Goal: Task Accomplishment & Management: Use online tool/utility

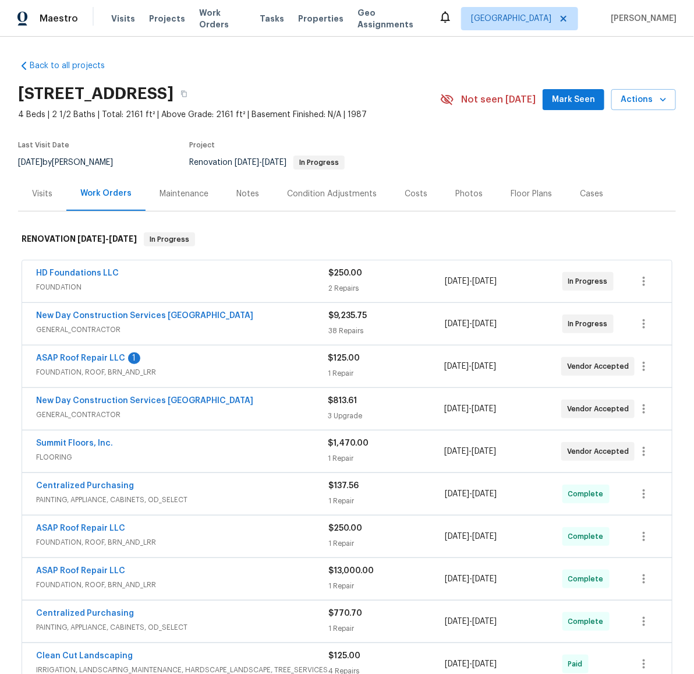
click at [458, 157] on section "14542 Circlewood Way, Houston, TX 77062 4 Beds | 2 1/2 Baths | Total: 2161 ft² …" at bounding box center [347, 128] width 658 height 98
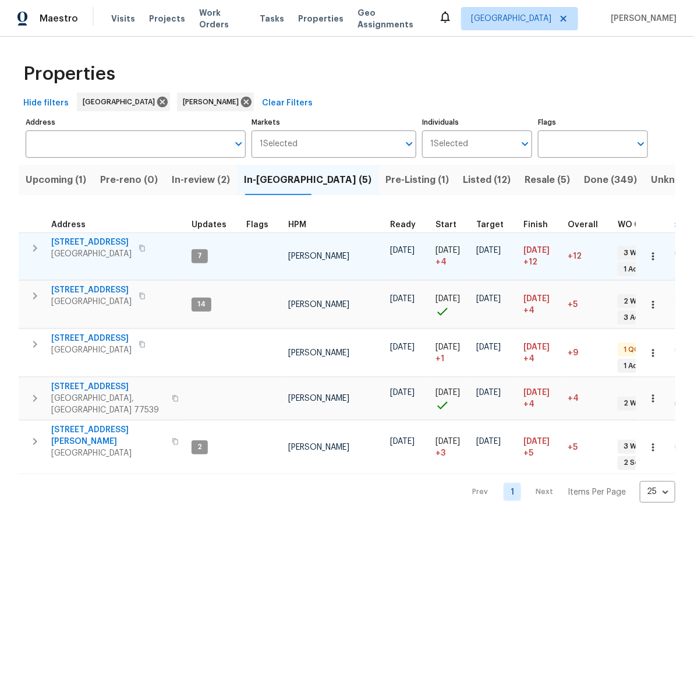
click at [75, 240] on span "6719 Trimstone Dr" at bounding box center [91, 242] width 80 height 12
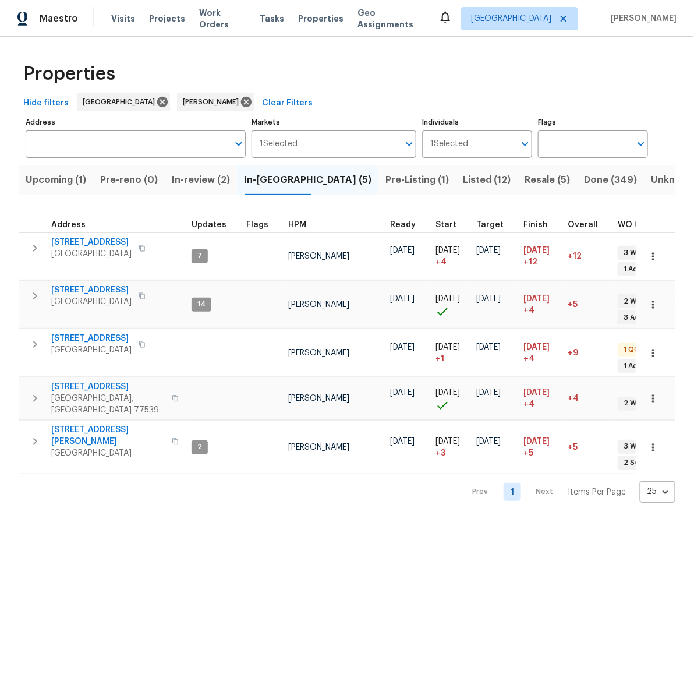
click at [211, 521] on html "Maestro Visits Projects Work Orders Tasks Properties Geo Assignments Houston An…" at bounding box center [347, 260] width 694 height 521
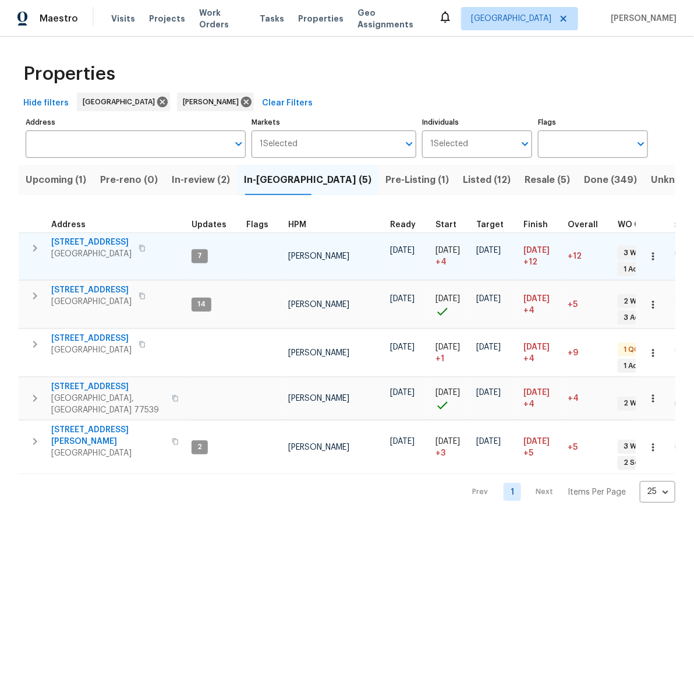
click at [81, 243] on span "[STREET_ADDRESS]" at bounding box center [91, 242] width 80 height 12
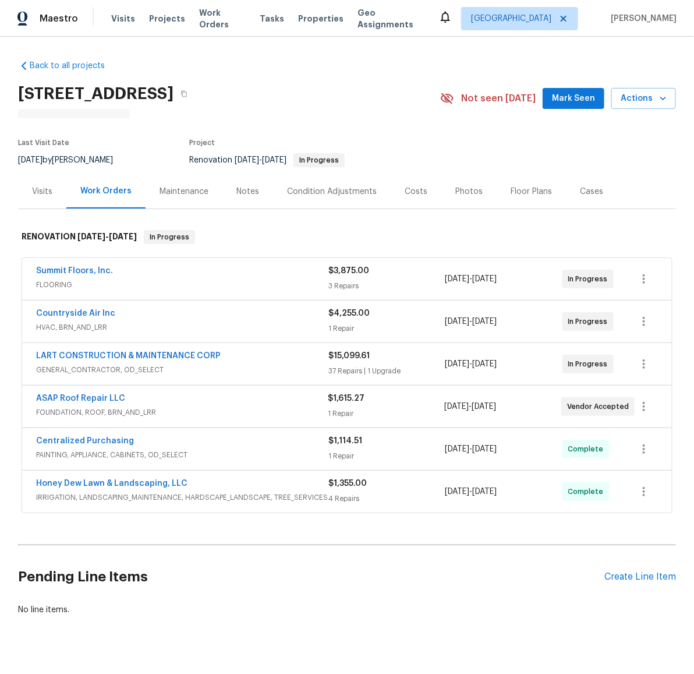
click at [37, 188] on div "Visits" at bounding box center [42, 192] width 20 height 12
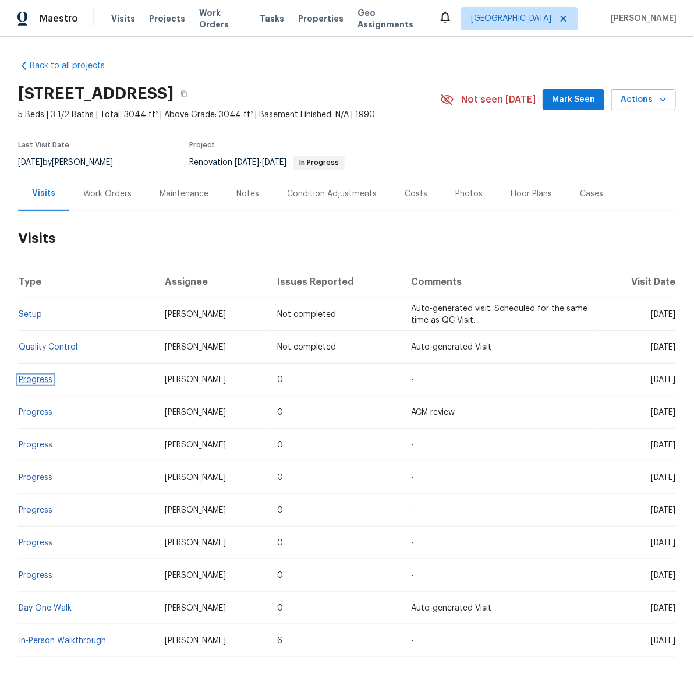
click at [23, 379] on link "Progress" at bounding box center [36, 380] width 34 height 8
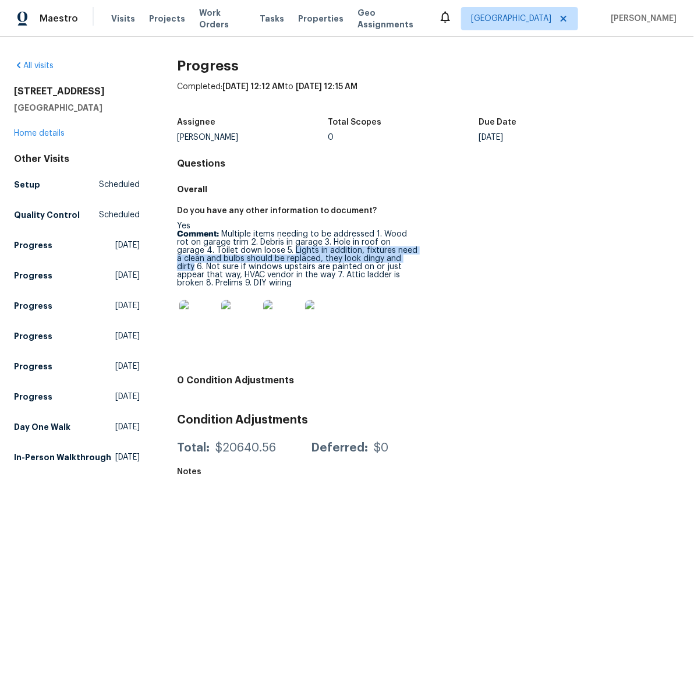
drag, startPoint x: 292, startPoint y: 252, endPoint x: 192, endPoint y: 269, distance: 101.7
click at [192, 269] on p "Comment: Multiple items needing to be addressed 1. Wood rot on garage trim 2. D…" at bounding box center [298, 258] width 242 height 57
copy p "Lights in addition, fixtures need a clean and bulbs should be replaced, they lo…"
click at [443, 276] on div "Do you have any other information to document? Yes Comment: Multiple items need…" at bounding box center [428, 285] width 503 height 170
click at [574, 236] on div "Do you have any other information to document? Yes Comment: Multiple items need…" at bounding box center [428, 285] width 503 height 170
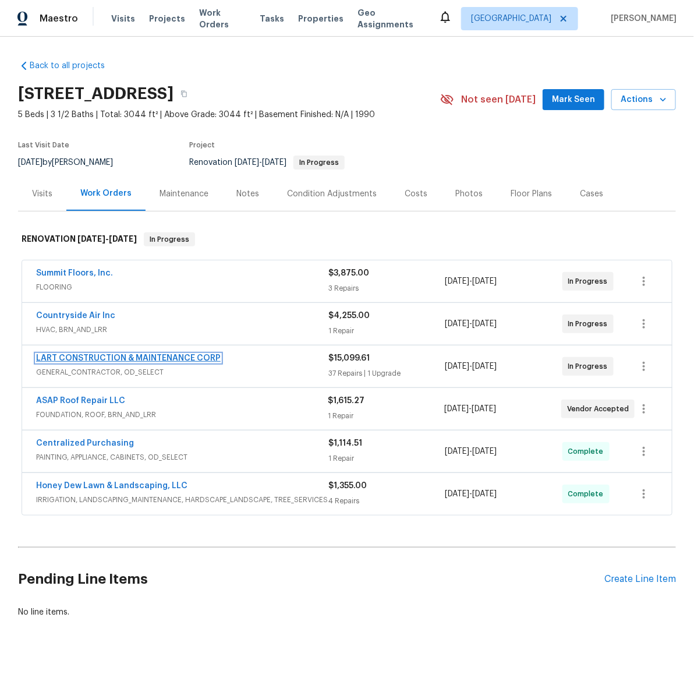
click at [80, 359] on link "LART CONSTRUCTION & MAINTENANCE CORP" at bounding box center [128, 358] width 185 height 8
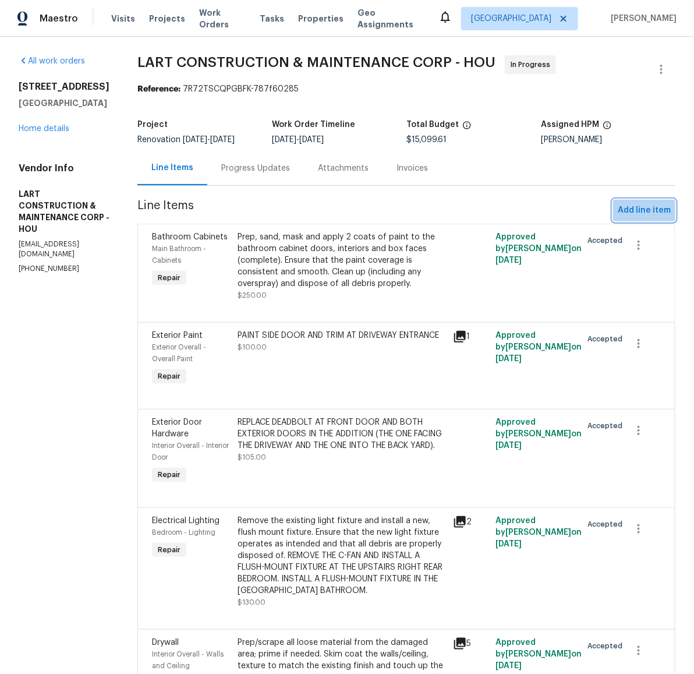
click at [642, 211] on span "Add line item" at bounding box center [644, 210] width 53 height 15
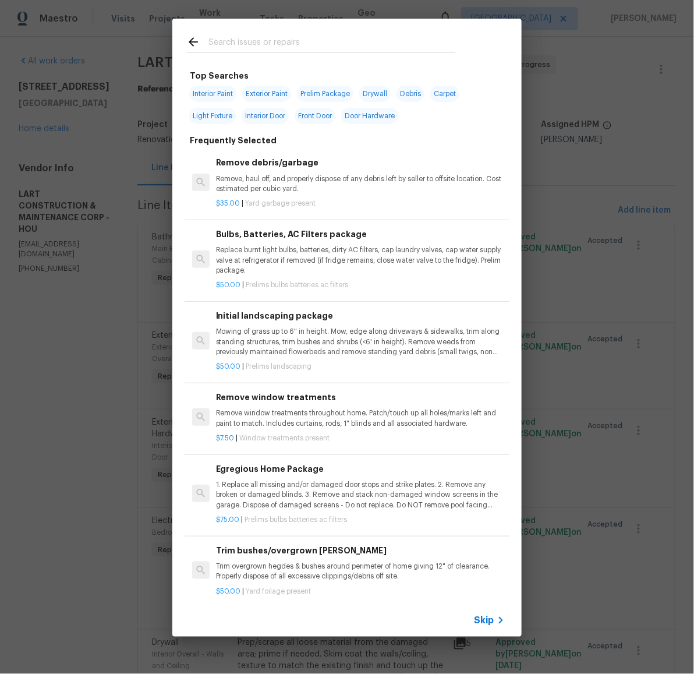
click at [289, 46] on input "text" at bounding box center [331, 43] width 247 height 17
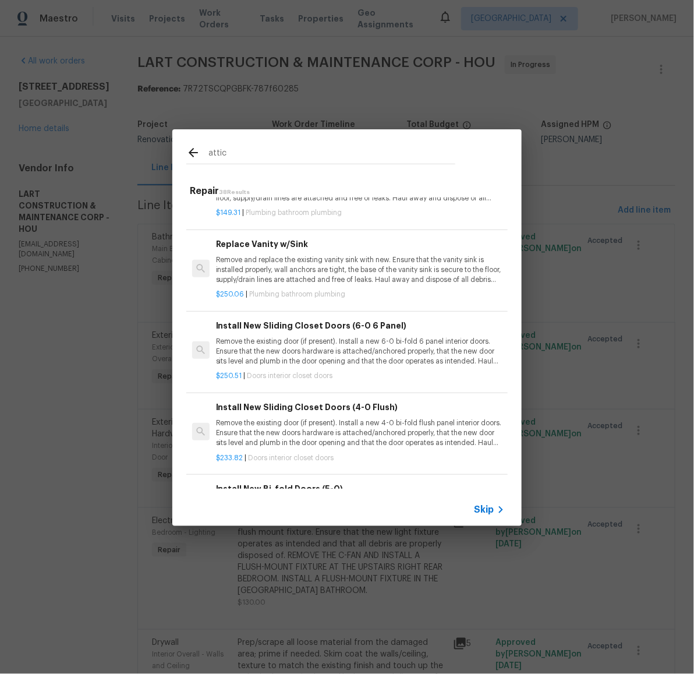
scroll to position [1356, 0]
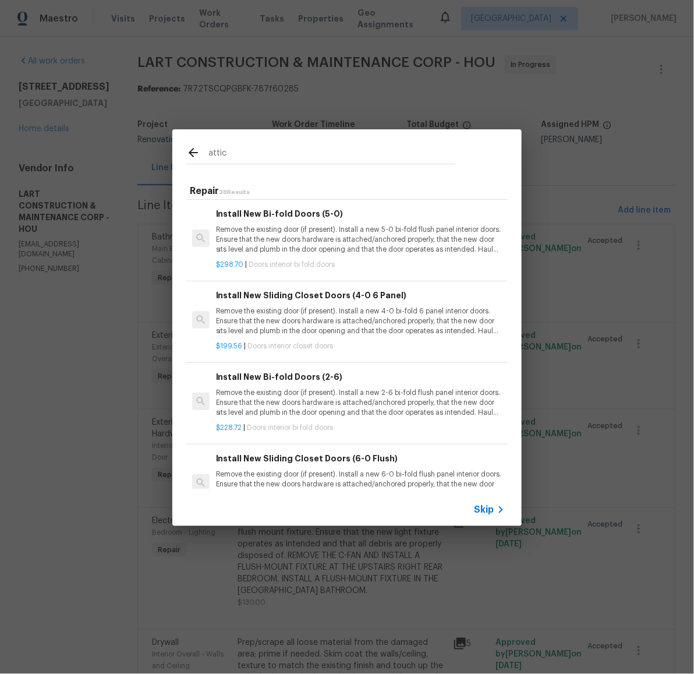
drag, startPoint x: 232, startPoint y: 150, endPoint x: 164, endPoint y: 144, distance: 68.4
click at [164, 144] on div "attic Repair 38 Results Replace Vinyl L attic e Remove the existing vinyl l att…" at bounding box center [347, 327] width 694 height 655
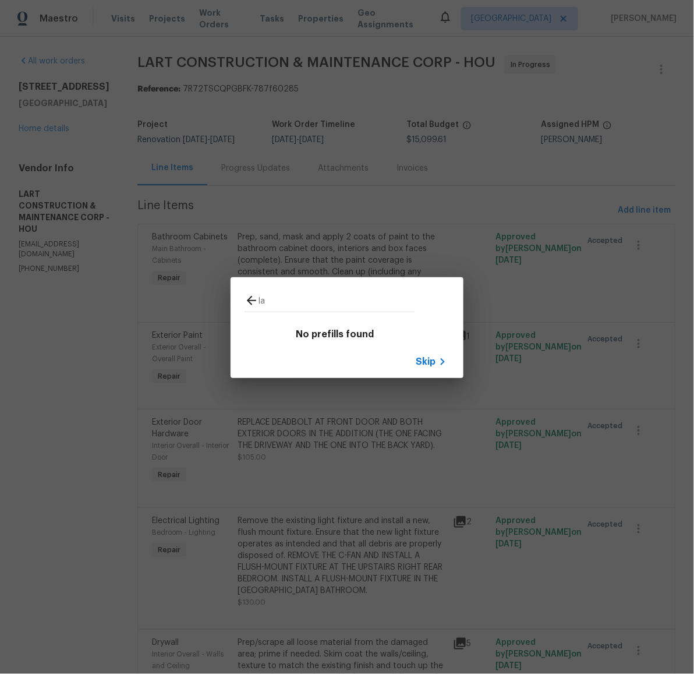
type input "l"
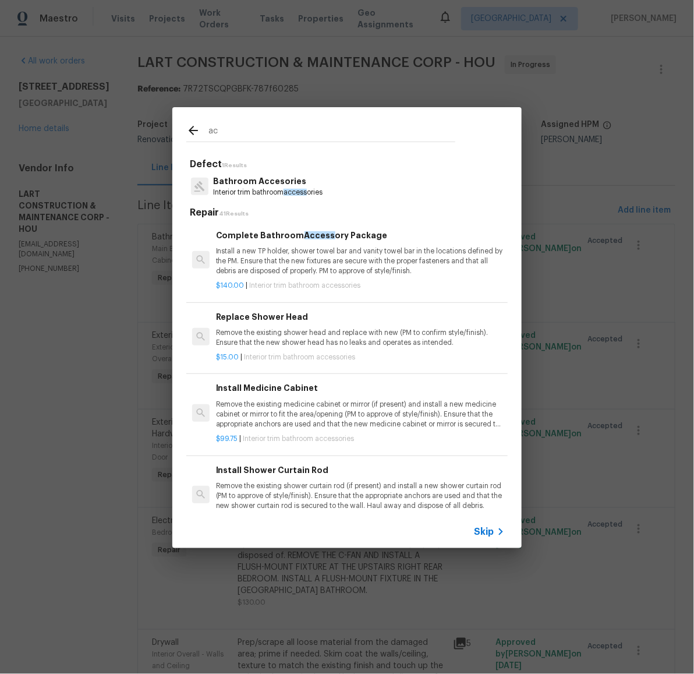
type input "a"
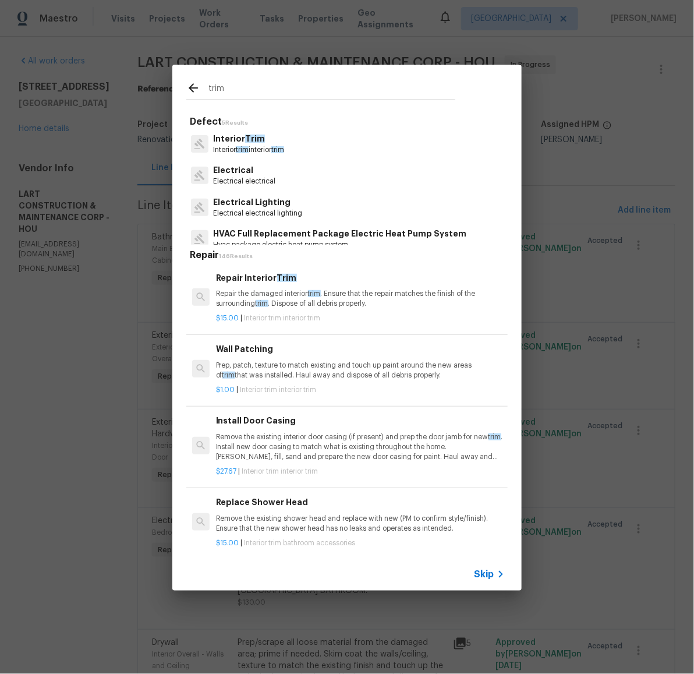
type input "trim"
click at [252, 153] on p "Interior trim interior trim" at bounding box center [248, 150] width 71 height 10
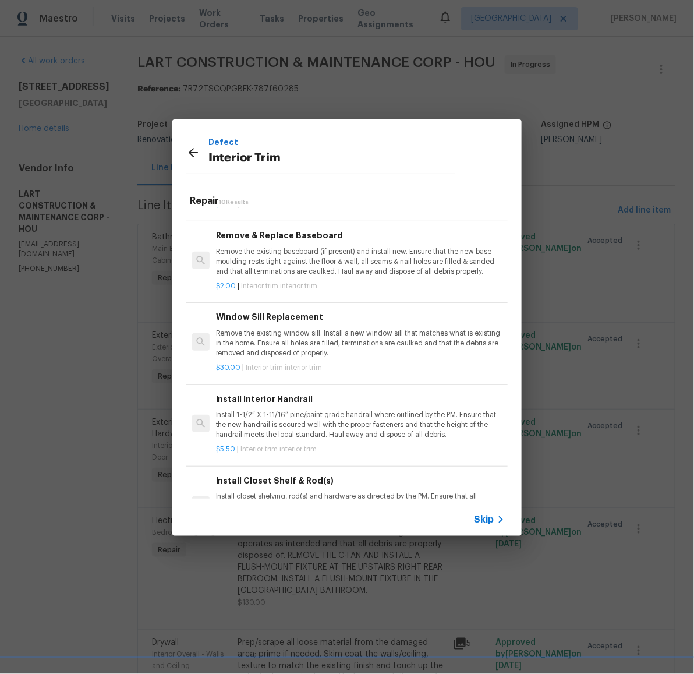
scroll to position [488, 0]
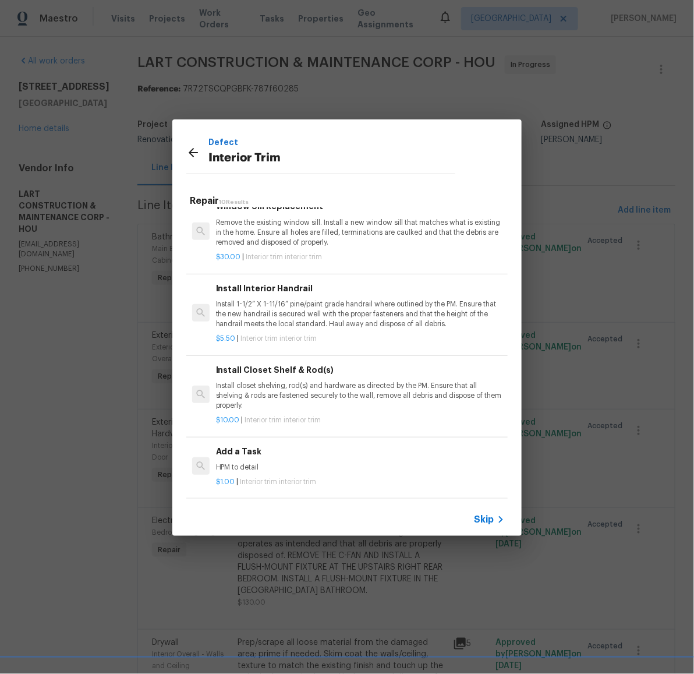
click at [240, 450] on div "Add a Task HPM to detail" at bounding box center [360, 459] width 289 height 28
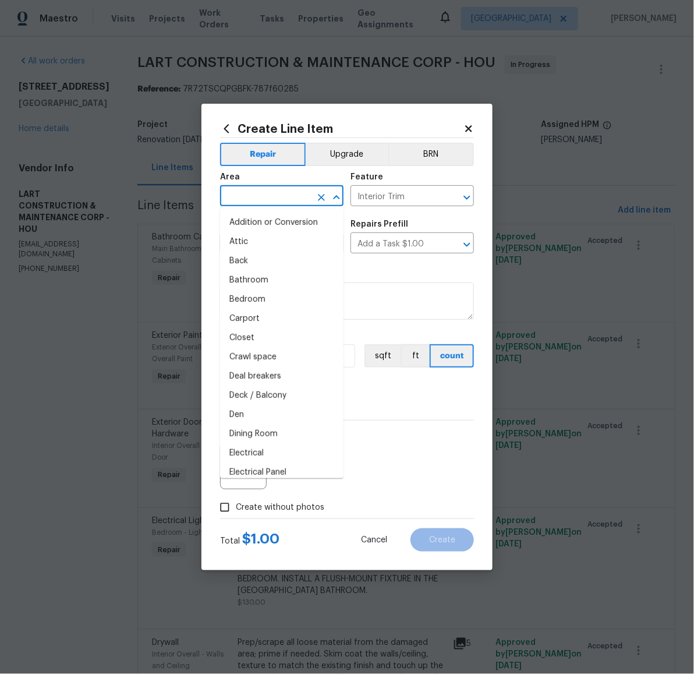
click at [268, 188] on input "text" at bounding box center [265, 197] width 91 height 18
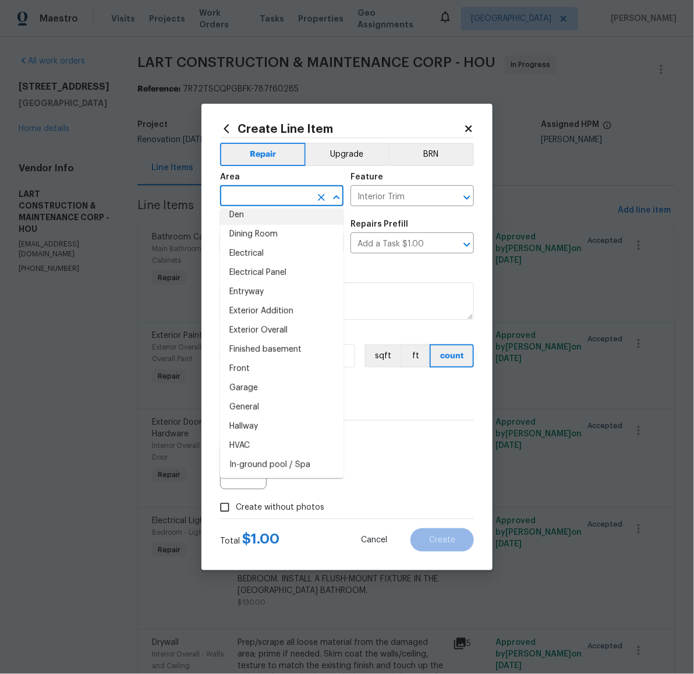
scroll to position [283, 0]
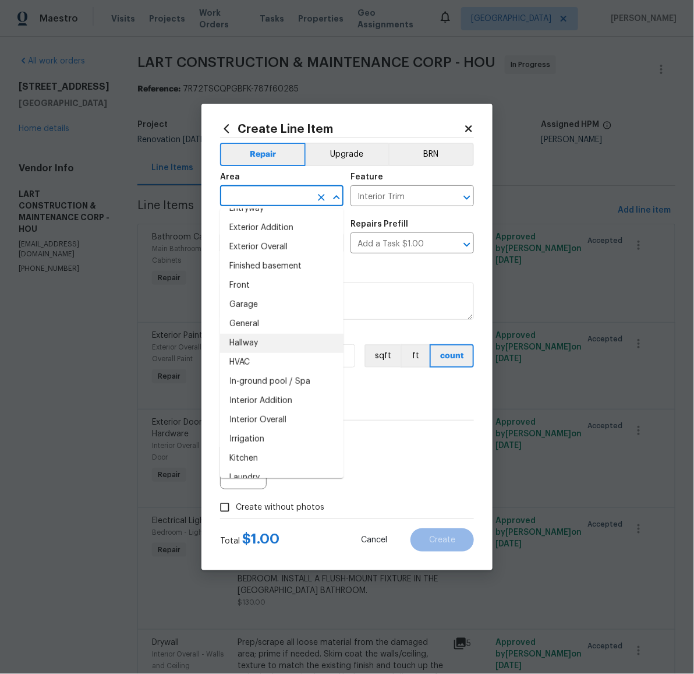
click at [259, 348] on li "Hallway" at bounding box center [281, 343] width 123 height 19
type input "Hallway"
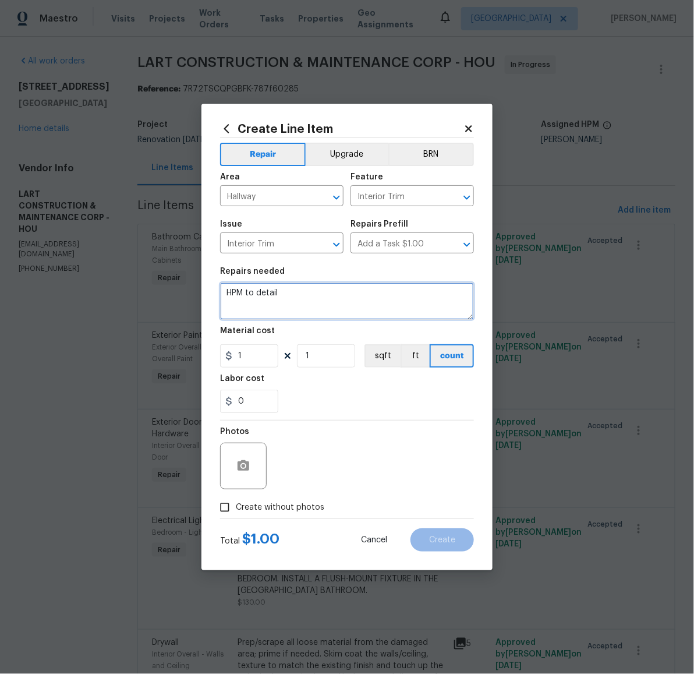
drag, startPoint x: 294, startPoint y: 291, endPoint x: 189, endPoint y: 291, distance: 104.8
click at [189, 291] on div "Create Line Item Repair Upgrade BRN Area Hallway ​ Feature Interior Trim ​ Issu…" at bounding box center [347, 337] width 694 height 674
type textarea "Replace attic ladder"
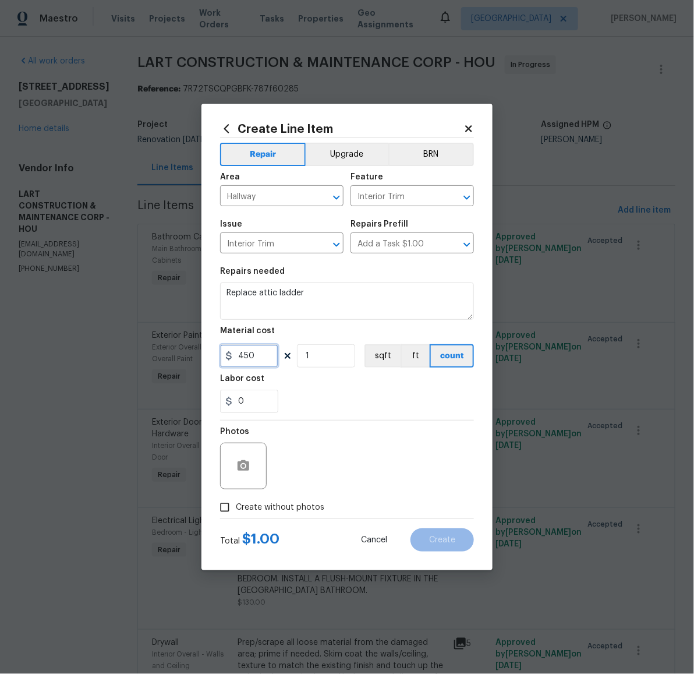
type input "450"
click at [282, 507] on span "Create without photos" at bounding box center [280, 507] width 89 height 12
click at [236, 507] on input "Create without photos" at bounding box center [225, 507] width 22 height 22
checkbox input "true"
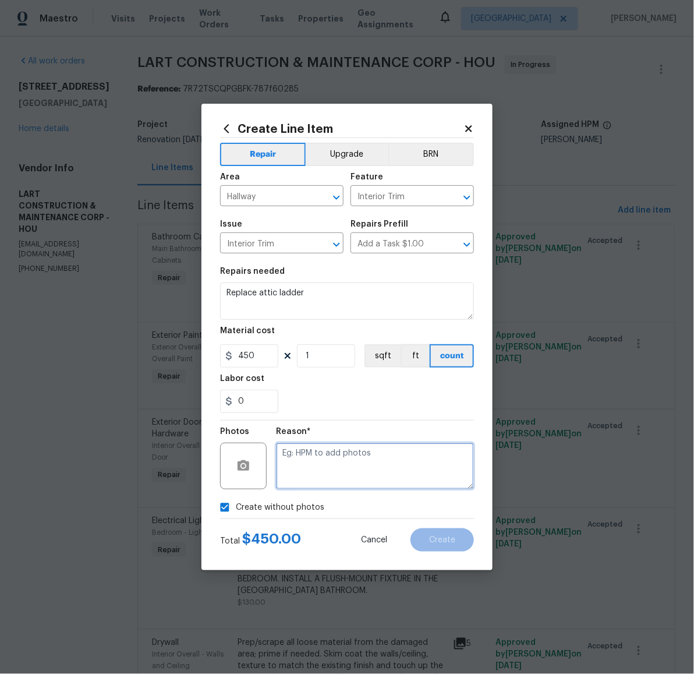
click at [335, 481] on textarea at bounding box center [375, 466] width 198 height 47
type textarea "later"
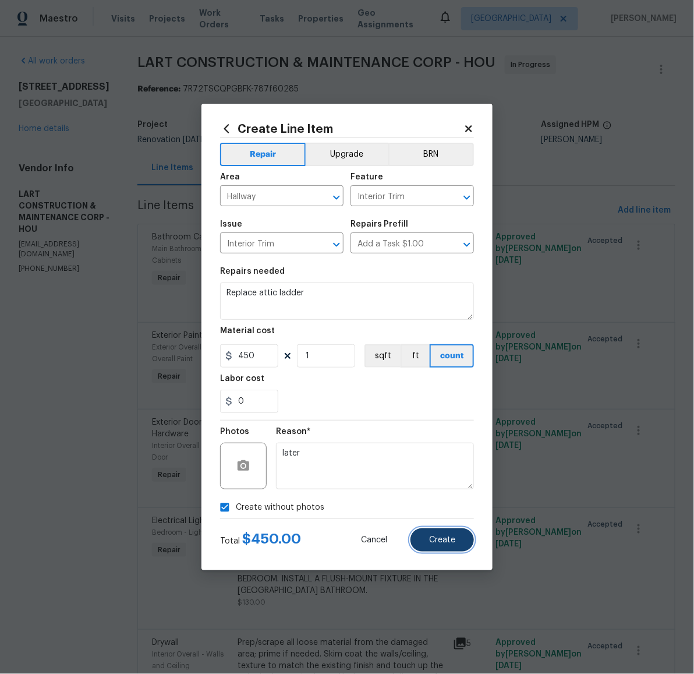
click at [437, 542] on span "Create" at bounding box center [442, 540] width 26 height 9
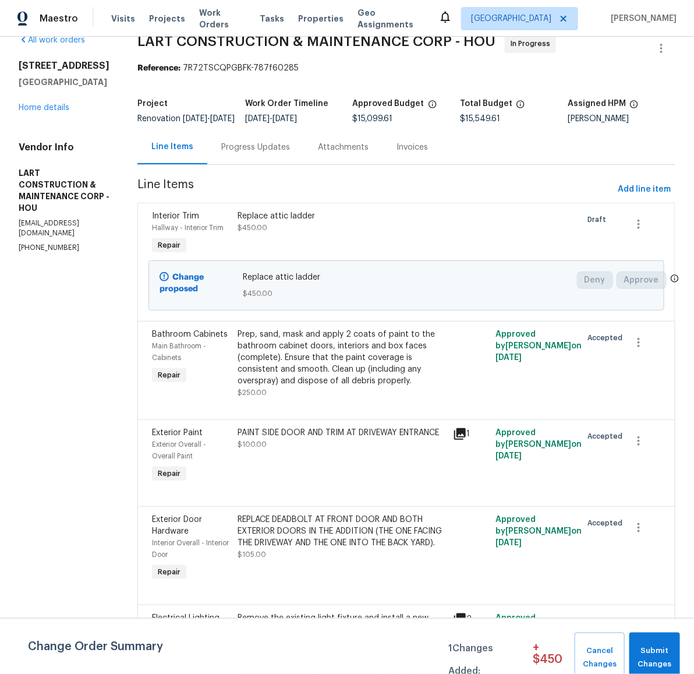
scroll to position [344, 0]
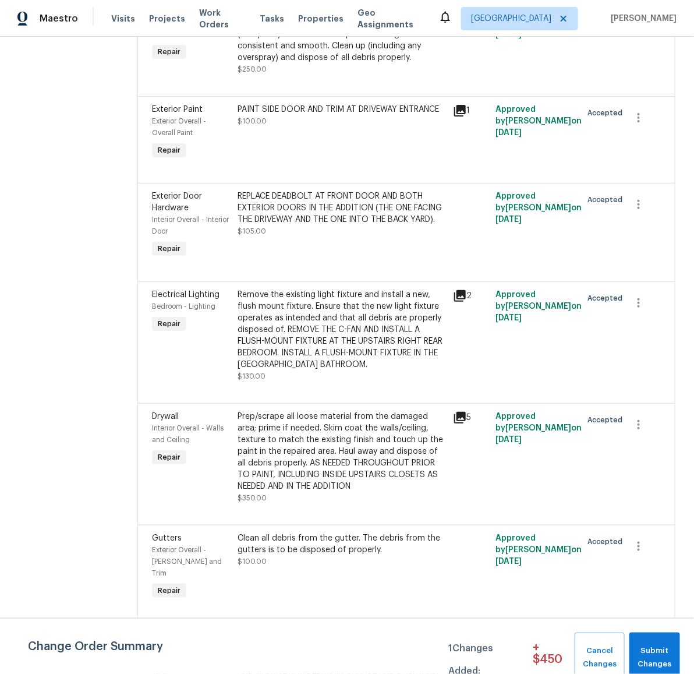
click at [274, 335] on div "Remove the existing light fixture and install a new, flush mount fixture. Ensur…" at bounding box center [342, 330] width 208 height 82
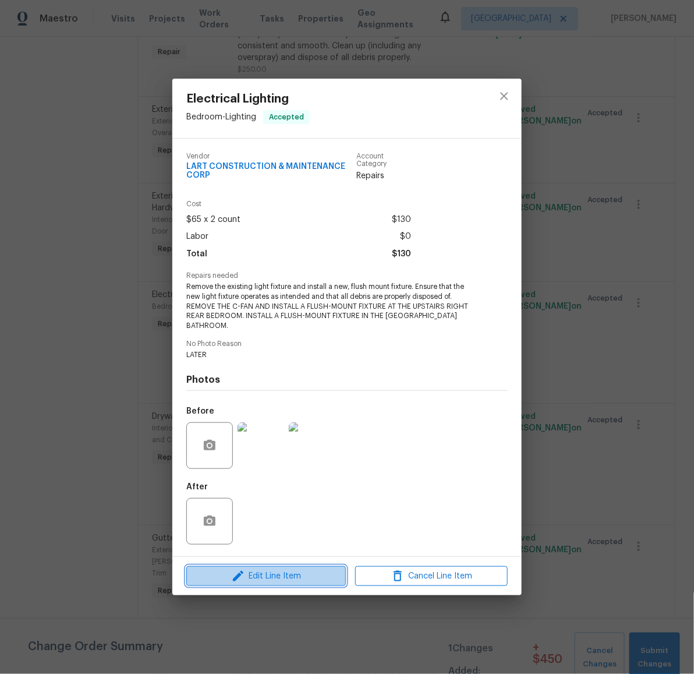
click at [279, 569] on span "Edit Line Item" at bounding box center [266, 576] width 153 height 15
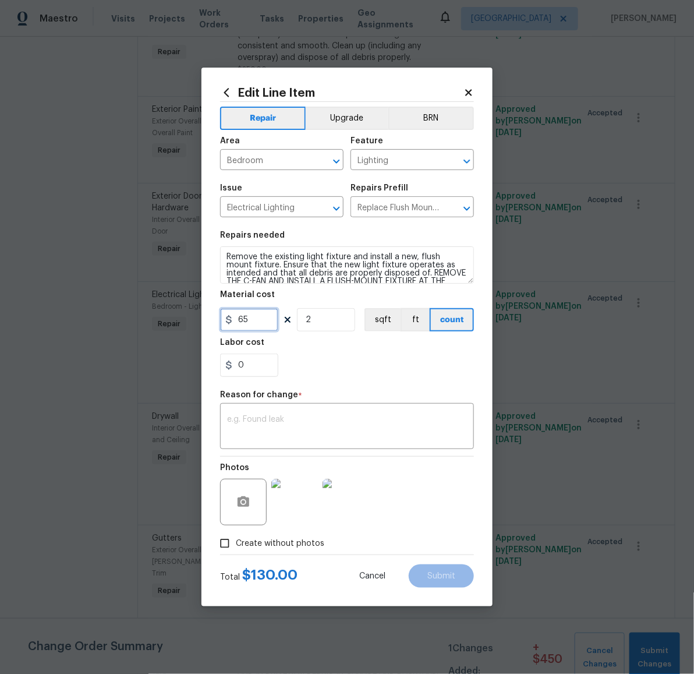
click at [257, 320] on input "65" at bounding box center [249, 319] width 58 height 23
drag, startPoint x: 321, startPoint y: 323, endPoint x: 304, endPoint y: 321, distance: 17.0
click at [304, 321] on input "2" at bounding box center [326, 319] width 58 height 23
type input "3"
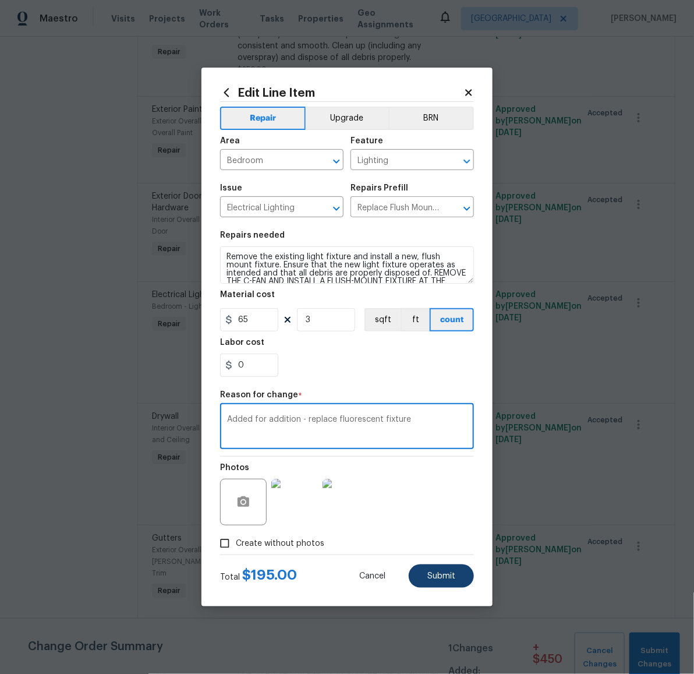
type textarea "Added for addition - replace fluorescent fixture"
click at [445, 576] on span "Submit" at bounding box center [441, 576] width 28 height 9
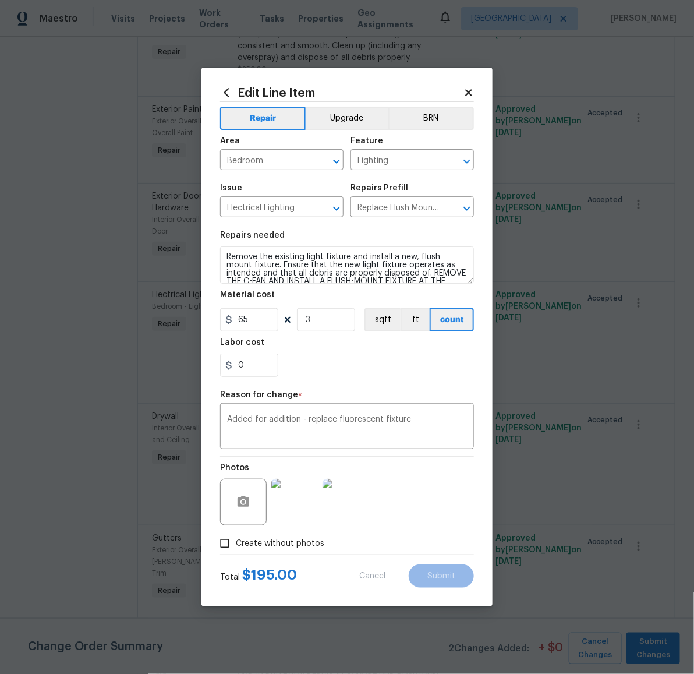
type input "2"
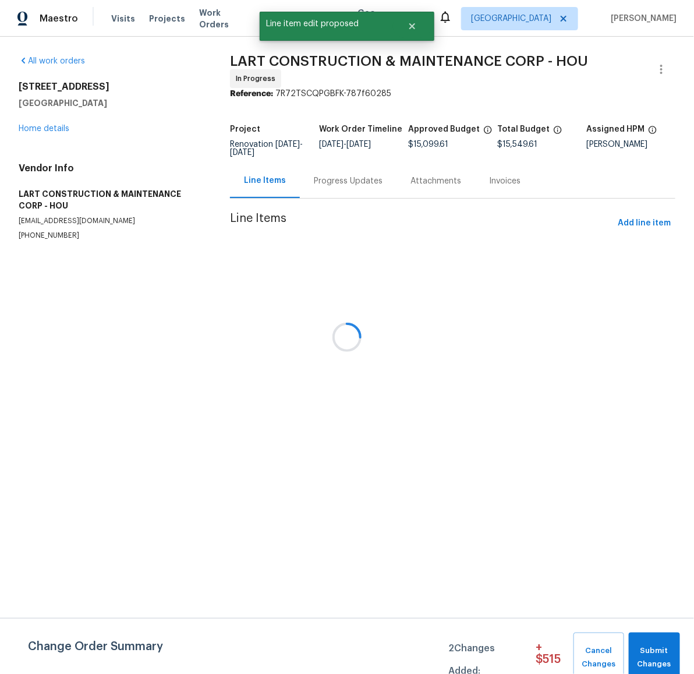
scroll to position [0, 0]
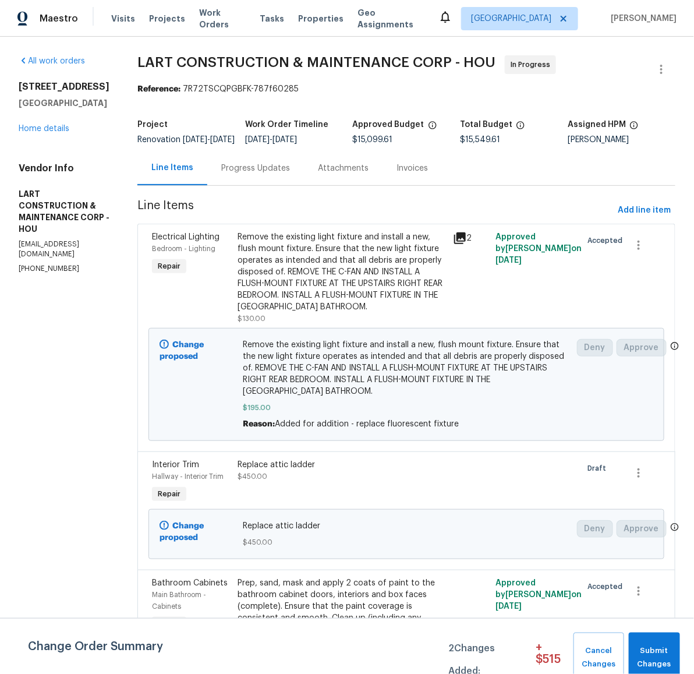
click at [355, 279] on div "Remove the existing light fixture and install a new, flush mount fixture. Ensur…" at bounding box center [342, 272] width 208 height 82
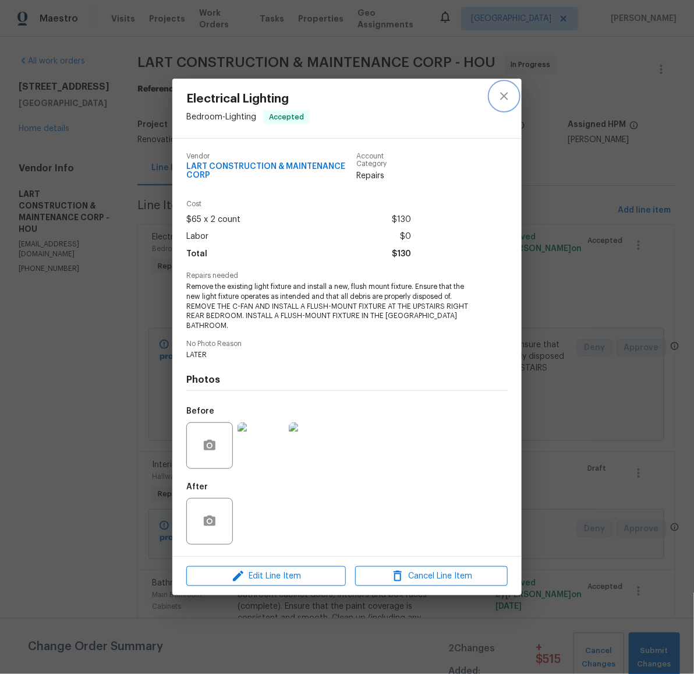
click at [503, 100] on icon "close" at bounding box center [504, 96] width 14 height 14
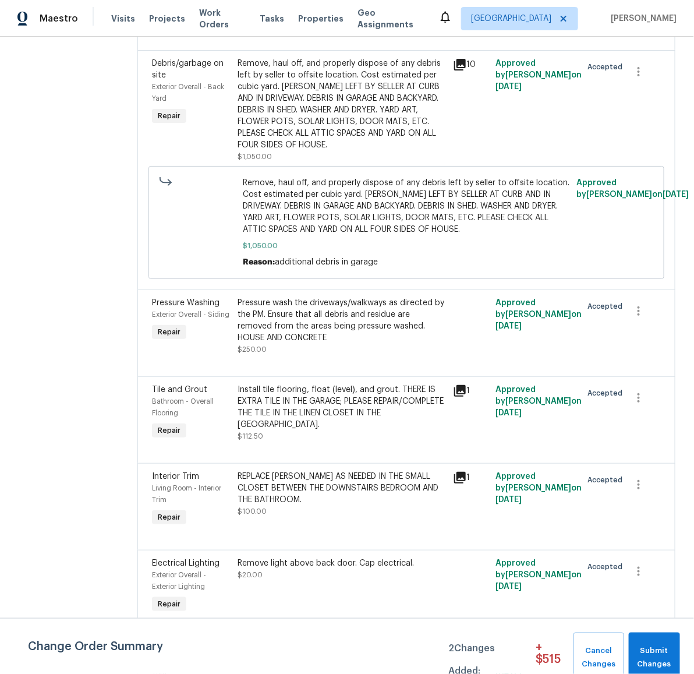
scroll to position [2111, 0]
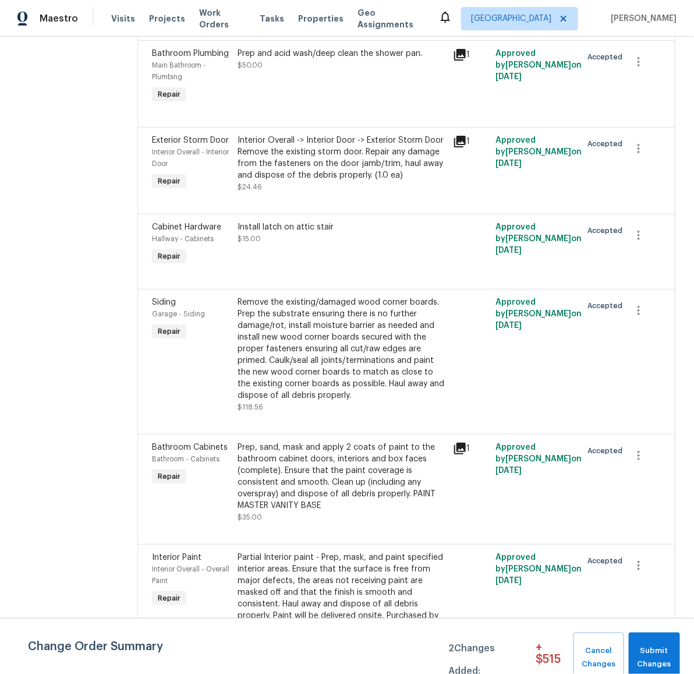
click at [326, 401] on div "Remove the existing/damaged wood corner boards. Prep the substrate ensuring the…" at bounding box center [342, 348] width 208 height 105
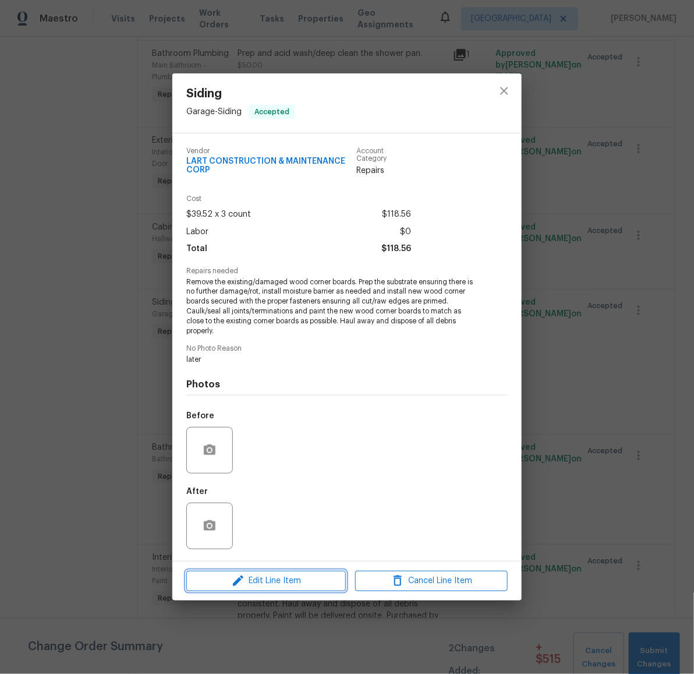
click at [278, 574] on button "Edit Line Item" at bounding box center [266, 581] width 160 height 20
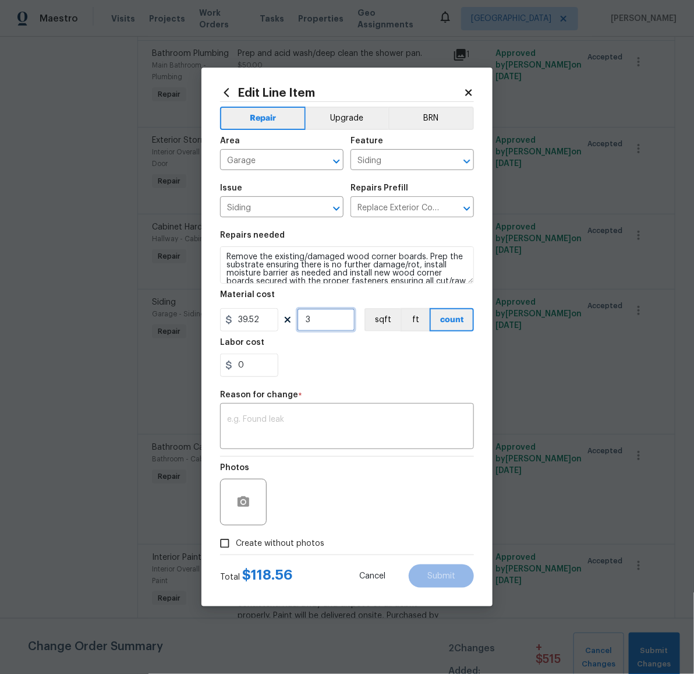
drag, startPoint x: 327, startPoint y: 327, endPoint x: 295, endPoint y: 319, distance: 33.5
click at [295, 319] on div "39.52 3 sqft ft count" at bounding box center [347, 319] width 254 height 23
type input "5"
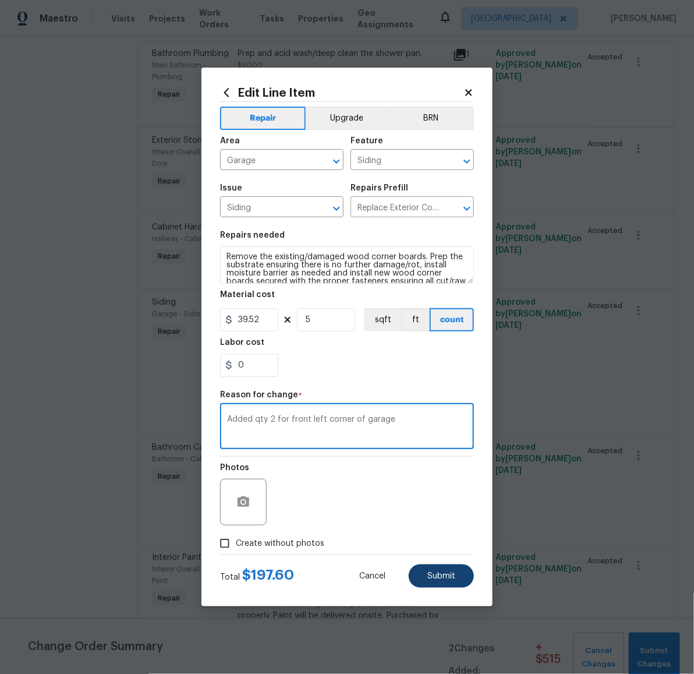
type textarea "Added qty 2 for front left corner of garage"
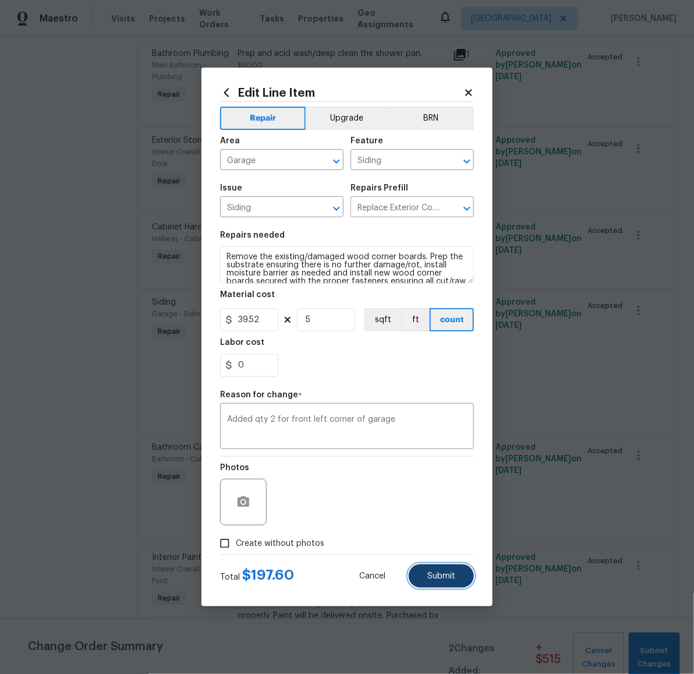
click at [441, 579] on span "Submit" at bounding box center [441, 576] width 28 height 9
type input "3"
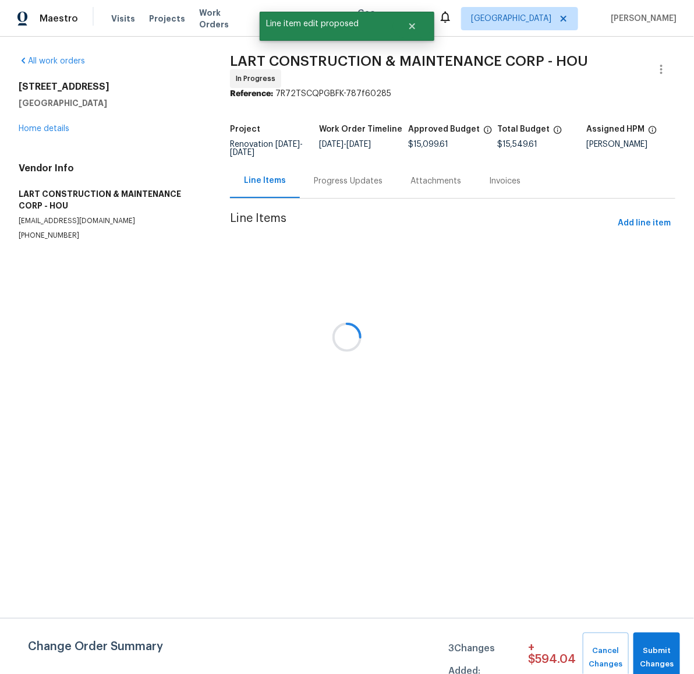
scroll to position [0, 0]
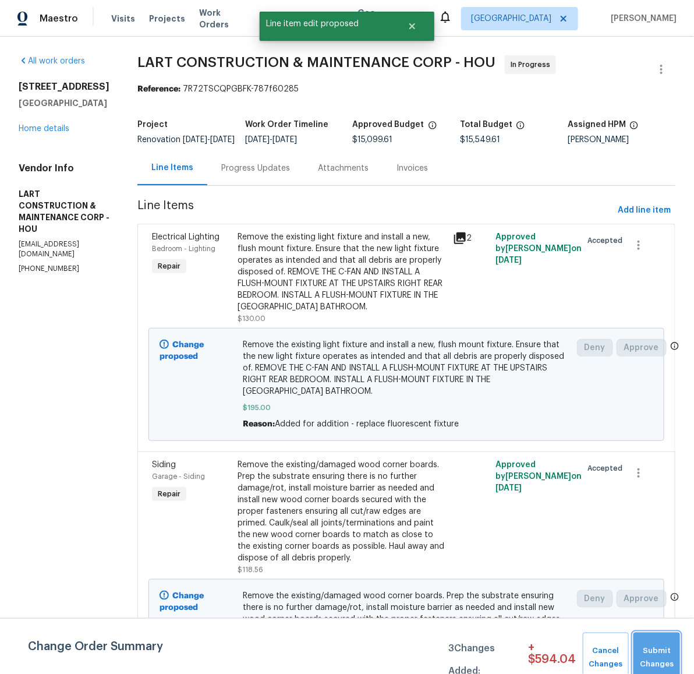
click at [662, 646] on span "Submit Changes" at bounding box center [656, 657] width 35 height 27
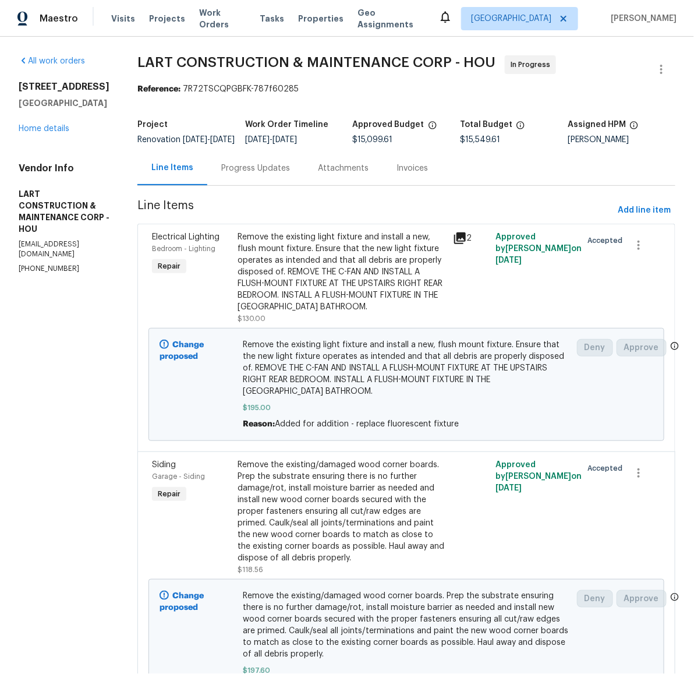
click at [602, 175] on div "Line Items Progress Updates Attachments Invoices" at bounding box center [406, 168] width 538 height 35
click at [543, 89] on div "Reference: 7R72TSCQPGBFK-787f60285" at bounding box center [406, 89] width 538 height 12
